Goal: Information Seeking & Learning: Learn about a topic

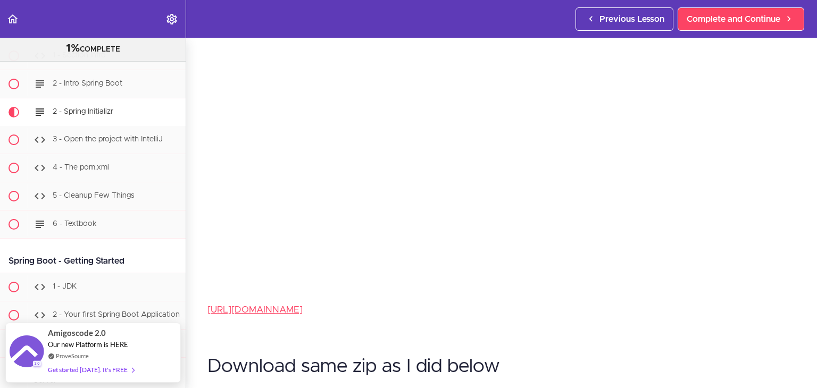
scroll to position [136, 0]
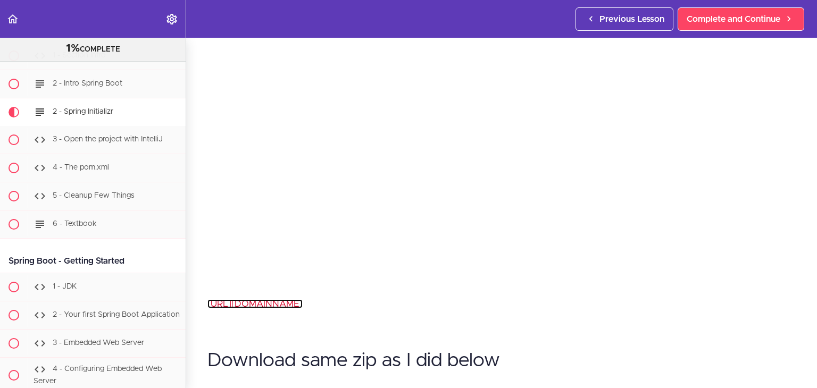
click at [252, 299] on link "[URL][DOMAIN_NAME]" at bounding box center [254, 303] width 95 height 9
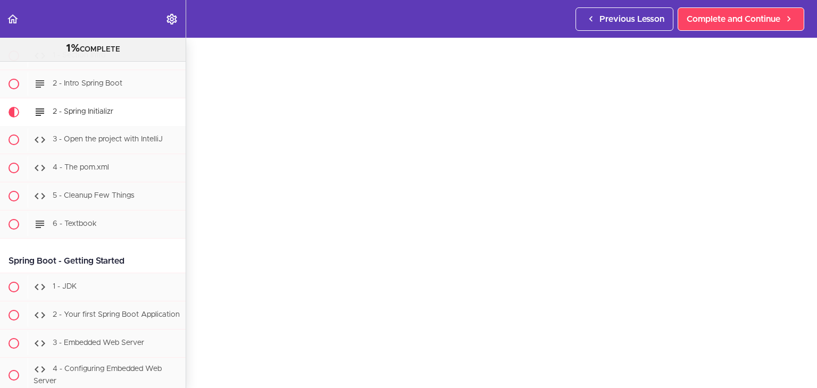
scroll to position [30, 0]
click at [439, 35] on header "Autoplay Autocomplete Previous Lesson Complete and Continue" at bounding box center [408, 19] width 817 height 38
click at [114, 143] on span "3 - Open the project with IntelliJ" at bounding box center [108, 139] width 110 height 7
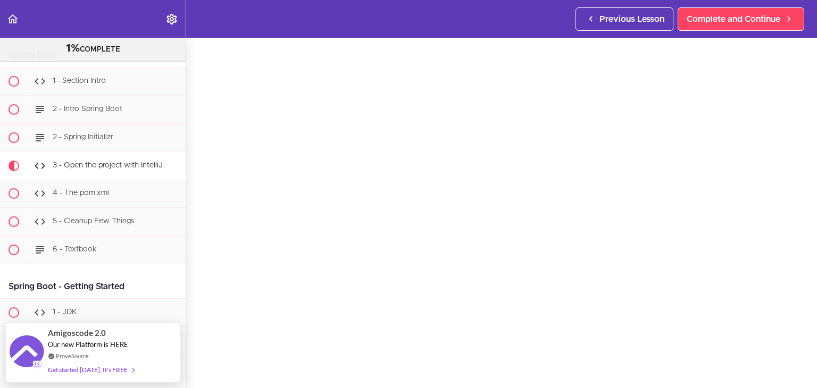
scroll to position [34, 0]
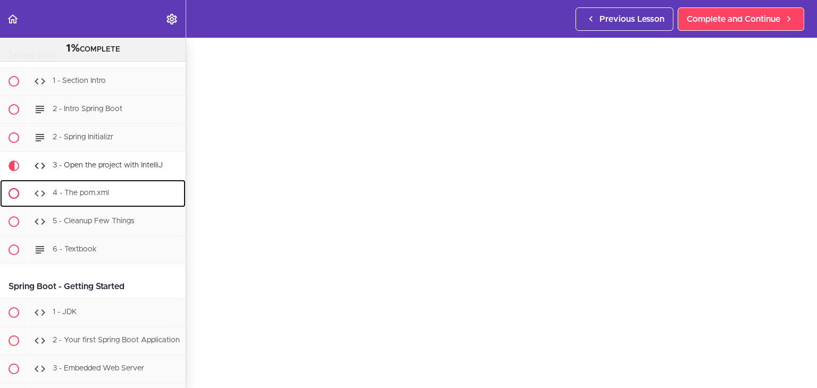
click at [93, 197] on span "4 - The pom.xml" at bounding box center [81, 192] width 56 height 7
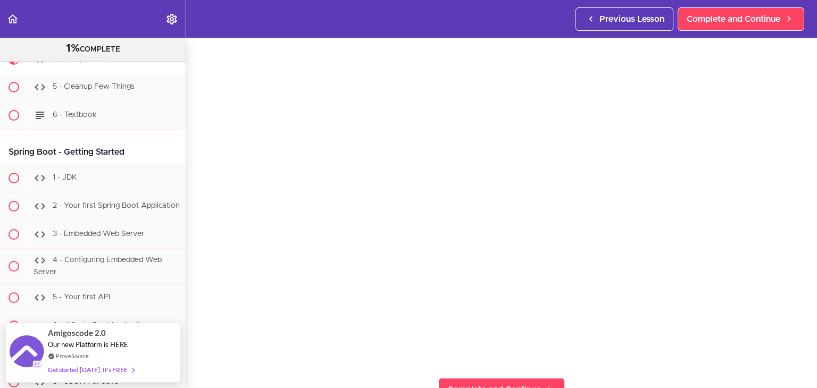
scroll to position [35, 0]
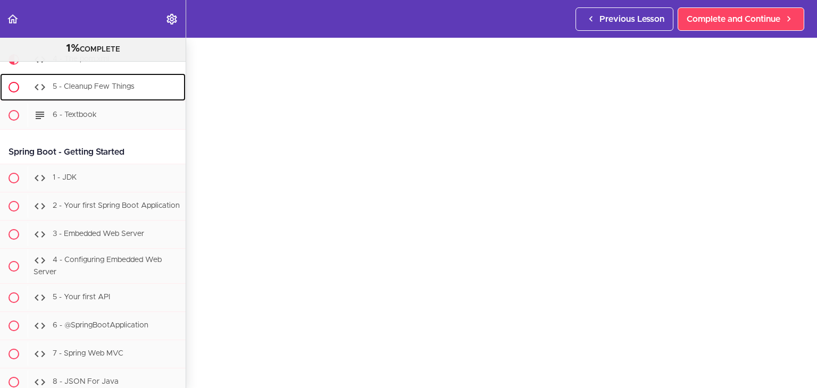
click at [103, 101] on link "5 - Cleanup Few Things" at bounding box center [93, 87] width 186 height 28
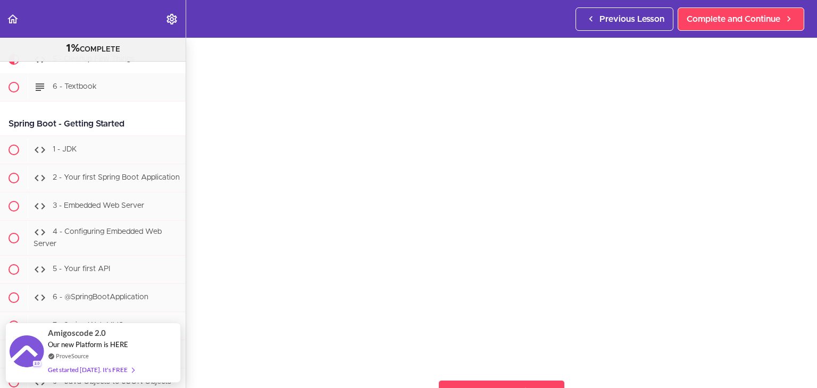
scroll to position [37, 0]
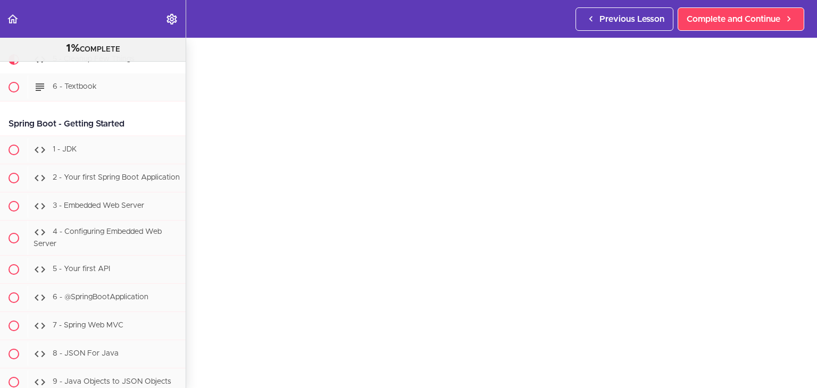
click at [206, 351] on section "Java Master Class 1% COMPLETE Course Intro 1 - Intro 2 - Practice Practice Prac…" at bounding box center [408, 213] width 817 height 350
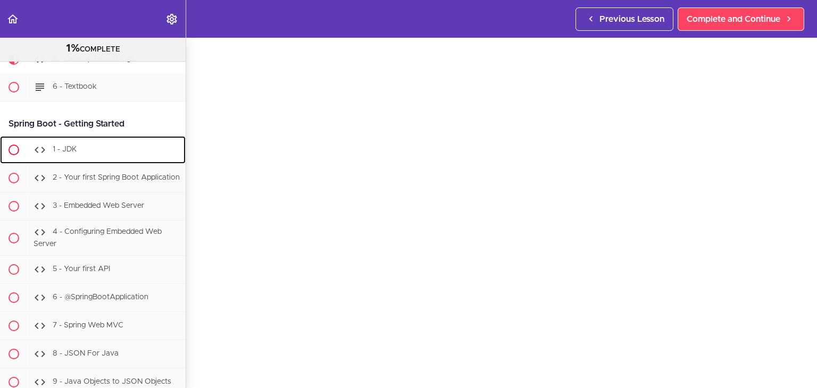
click at [93, 162] on div "1 - JDK" at bounding box center [107, 149] width 158 height 23
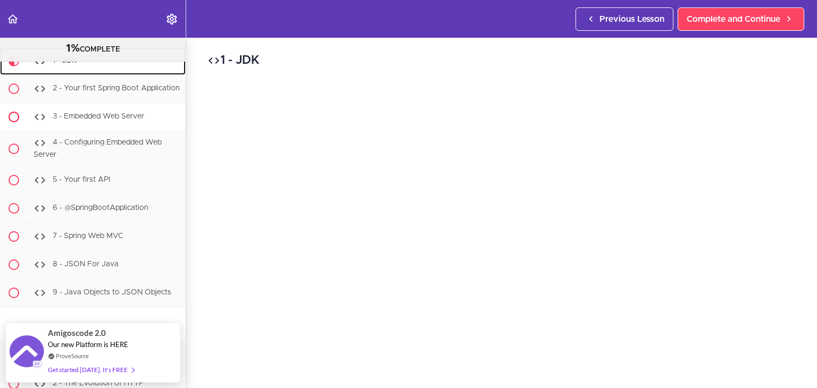
scroll to position [10176, 0]
